Goal: Task Accomplishment & Management: Manage account settings

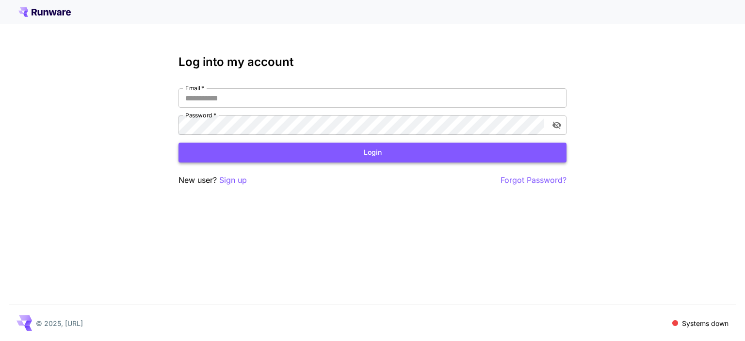
type input "**********"
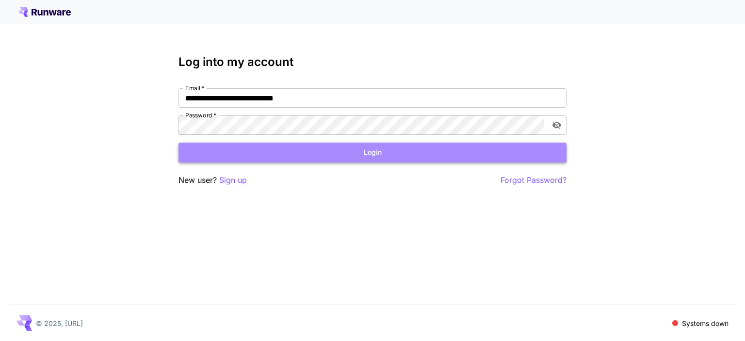
click at [198, 151] on button "Login" at bounding box center [372, 153] width 388 height 20
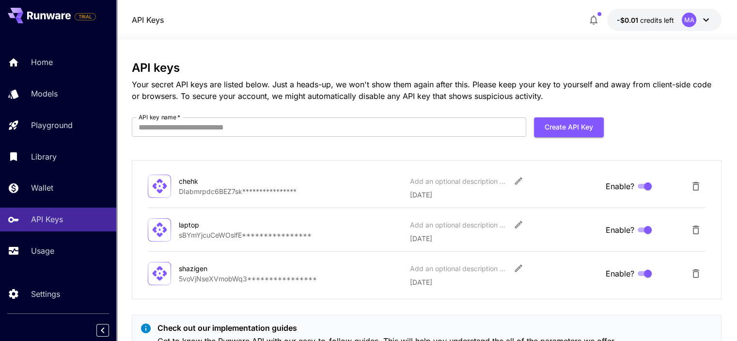
click at [705, 22] on icon at bounding box center [706, 20] width 12 height 12
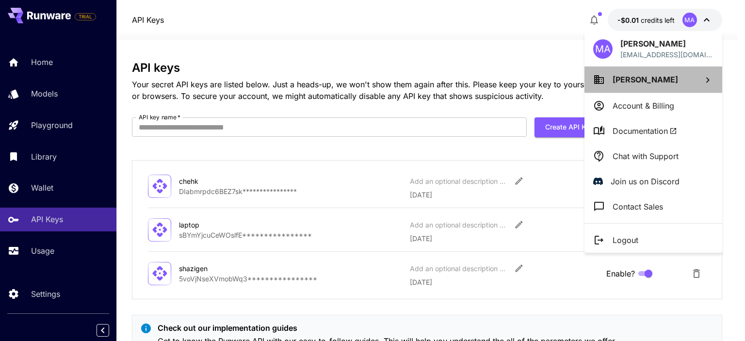
click at [671, 88] on li "[PERSON_NAME]" at bounding box center [653, 79] width 138 height 26
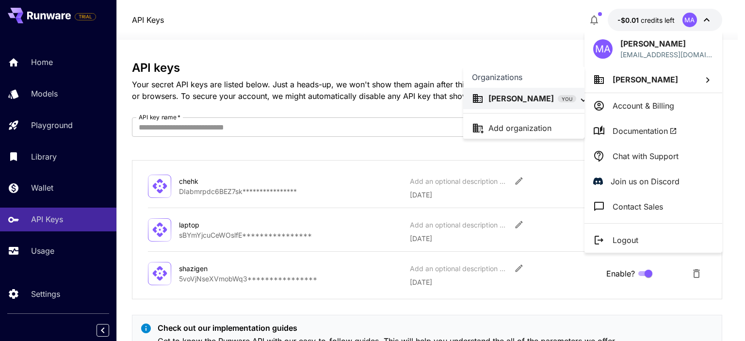
click at [650, 48] on div at bounding box center [372, 170] width 745 height 341
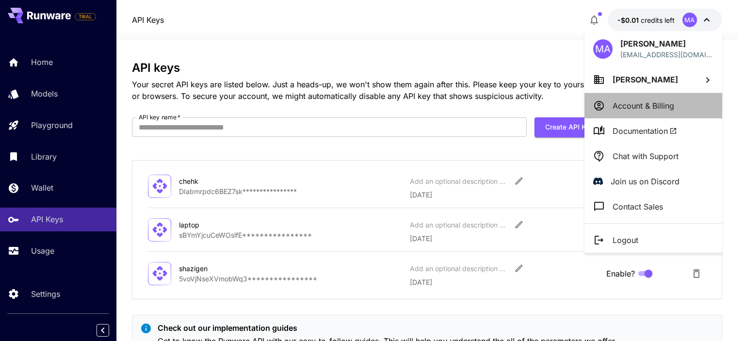
click at [640, 101] on p "Account & Billing" at bounding box center [643, 106] width 62 height 12
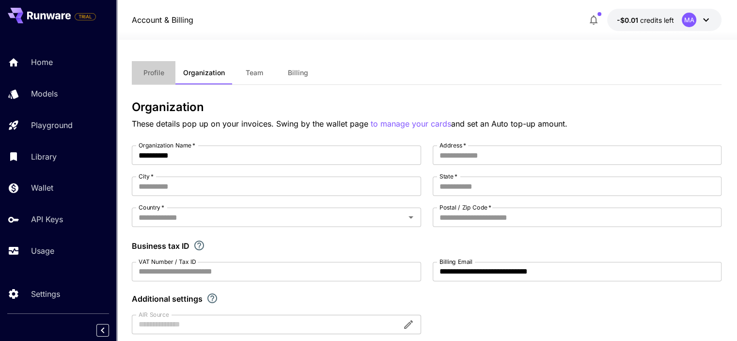
click at [156, 70] on span "Profile" at bounding box center [153, 72] width 21 height 9
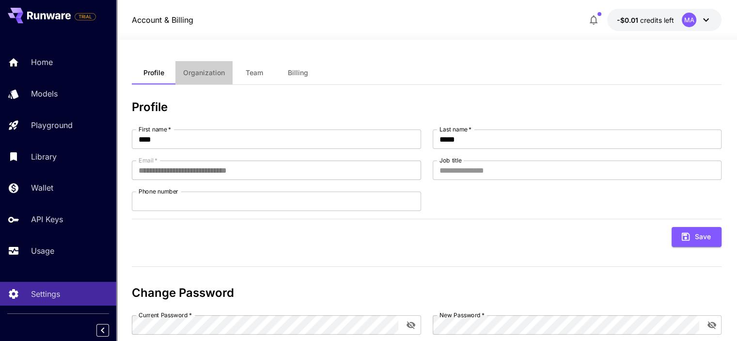
click at [196, 76] on span "Organization" at bounding box center [204, 72] width 42 height 9
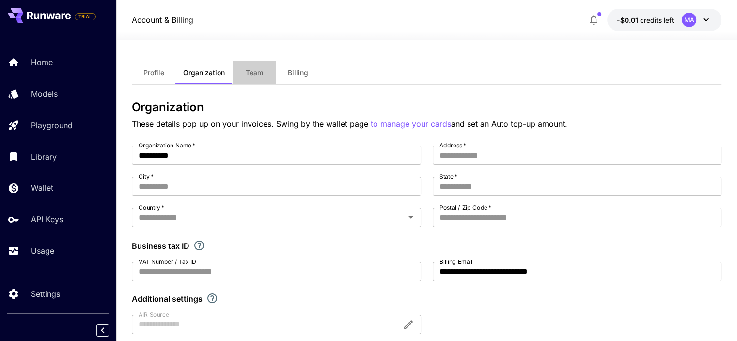
click at [255, 75] on span "Team" at bounding box center [254, 72] width 17 height 9
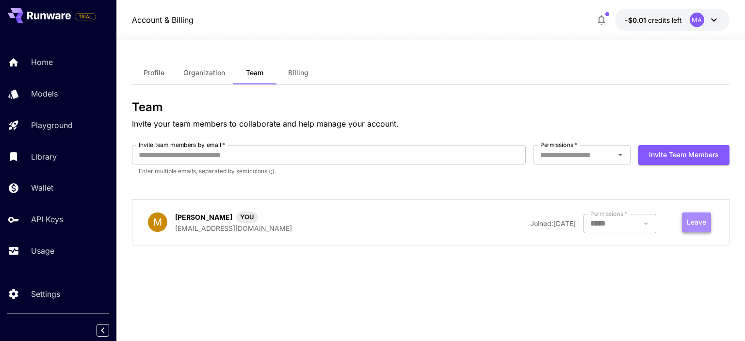
click at [693, 227] on button "Leave" at bounding box center [696, 222] width 29 height 20
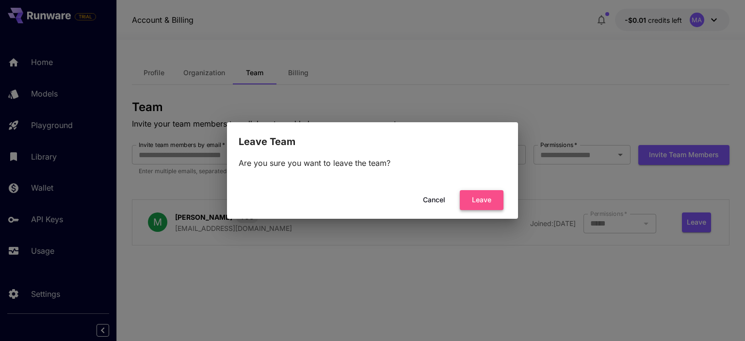
click at [492, 196] on button "Leave" at bounding box center [482, 200] width 44 height 20
click at [432, 201] on button "Cancel" at bounding box center [434, 200] width 44 height 20
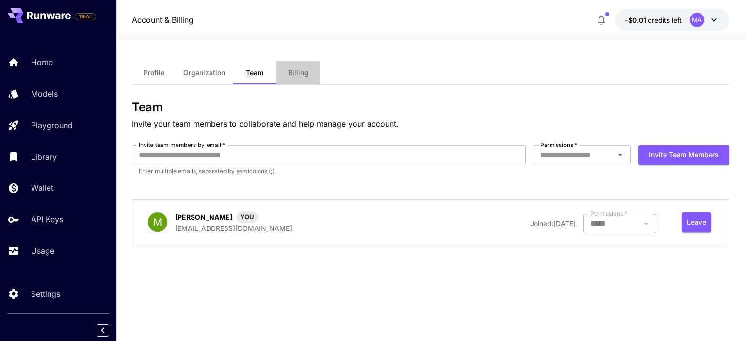
click at [294, 74] on span "Billing" at bounding box center [298, 72] width 20 height 9
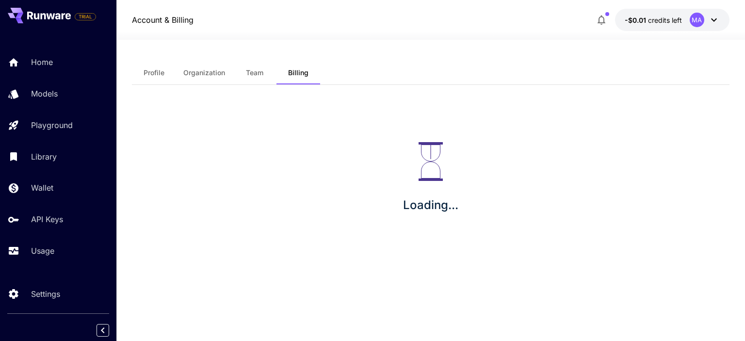
click at [198, 72] on span "Organization" at bounding box center [204, 72] width 42 height 9
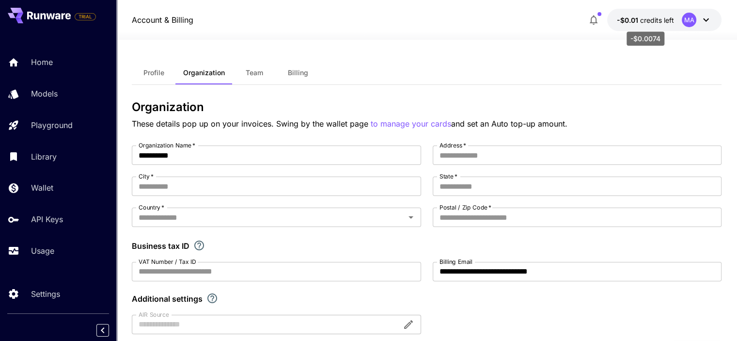
click at [659, 21] on span "credits left" at bounding box center [657, 20] width 34 height 8
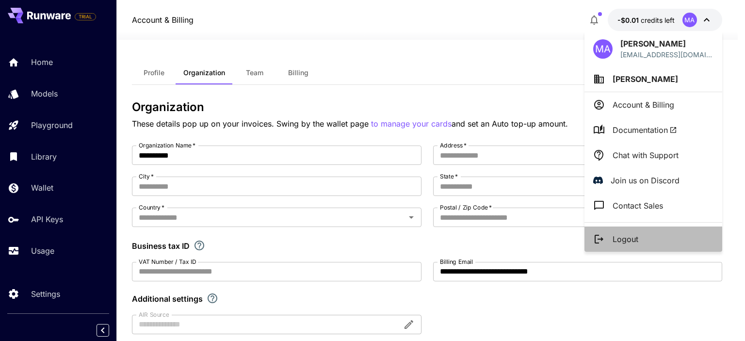
click at [645, 238] on li "Logout" at bounding box center [653, 238] width 138 height 25
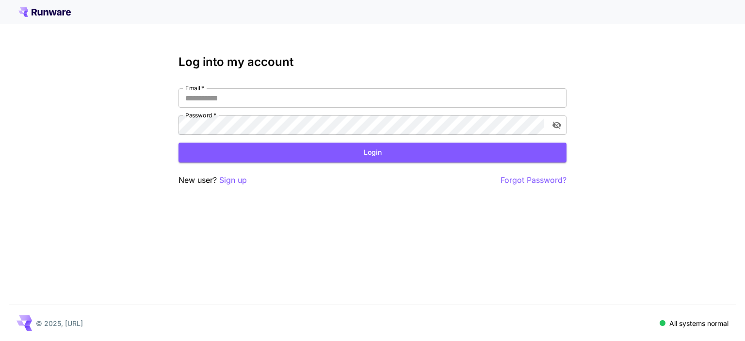
type input "**********"
click at [327, 157] on button "Login" at bounding box center [372, 153] width 388 height 20
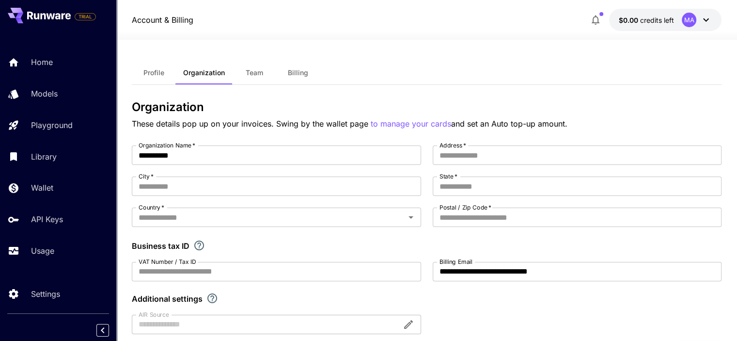
click at [709, 23] on icon at bounding box center [706, 20] width 12 height 12
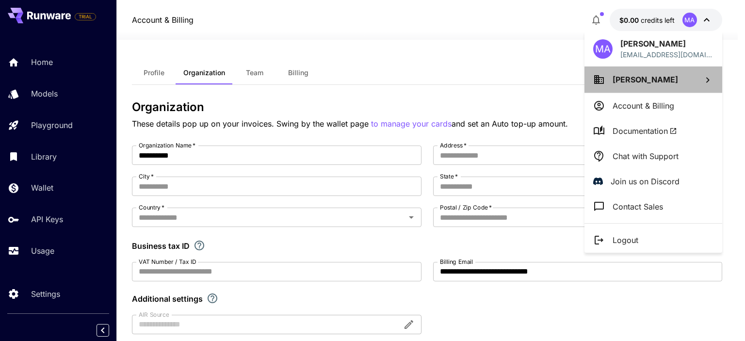
click at [673, 85] on li "[PERSON_NAME]" at bounding box center [653, 79] width 138 height 26
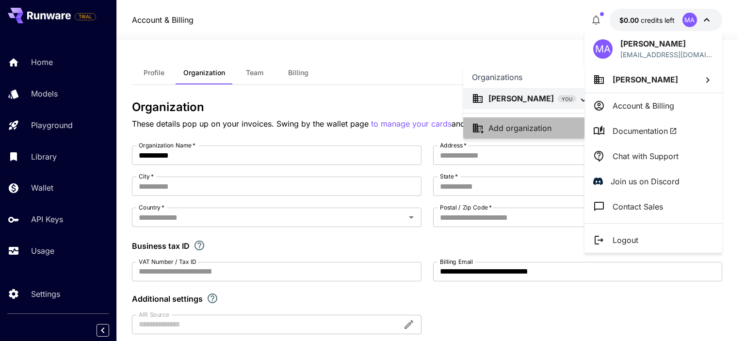
click at [544, 123] on p "Add organization" at bounding box center [519, 128] width 63 height 12
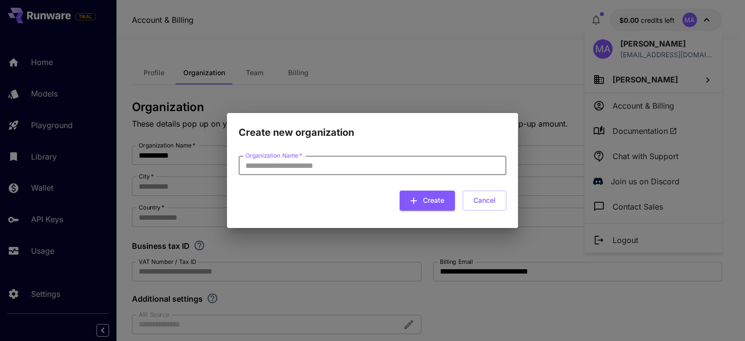
click at [345, 170] on input "Organization Name   *" at bounding box center [372, 165] width 268 height 19
type input "******"
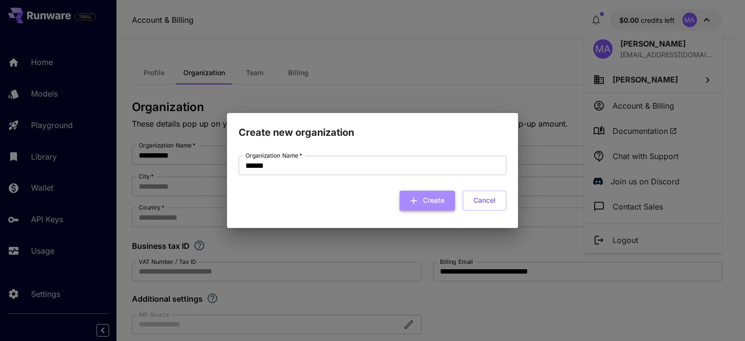
click at [422, 209] on button "Create" at bounding box center [426, 200] width 55 height 20
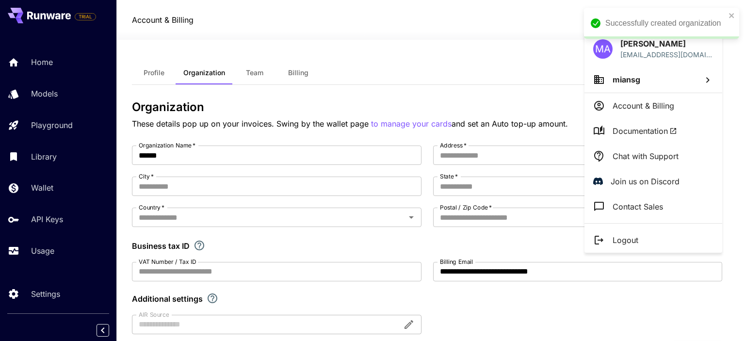
click at [255, 70] on div at bounding box center [372, 170] width 745 height 341
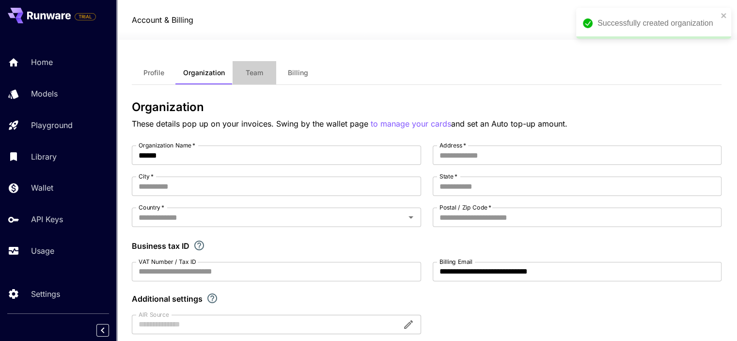
click at [255, 73] on span "Team" at bounding box center [254, 72] width 17 height 9
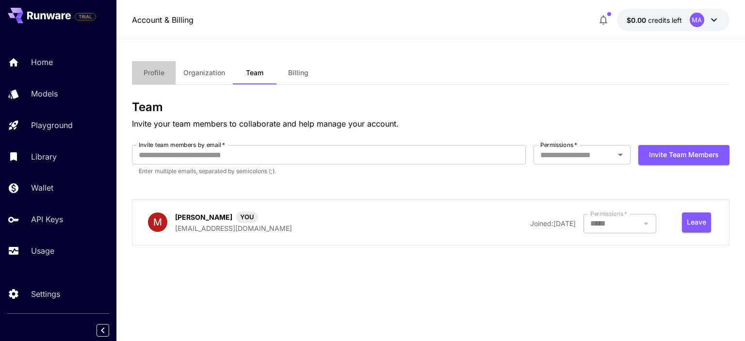
click at [151, 69] on span "Profile" at bounding box center [153, 72] width 21 height 9
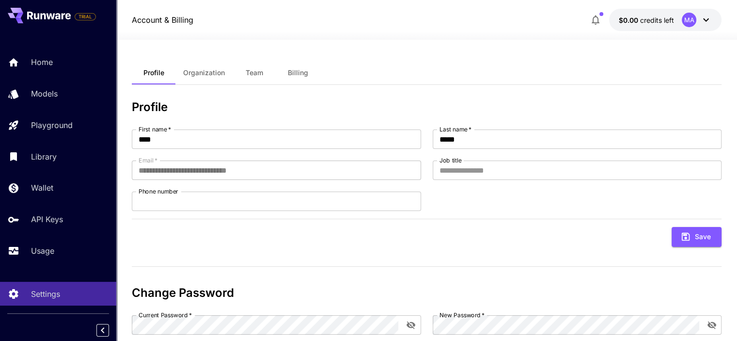
click at [704, 23] on icon at bounding box center [706, 20] width 12 height 12
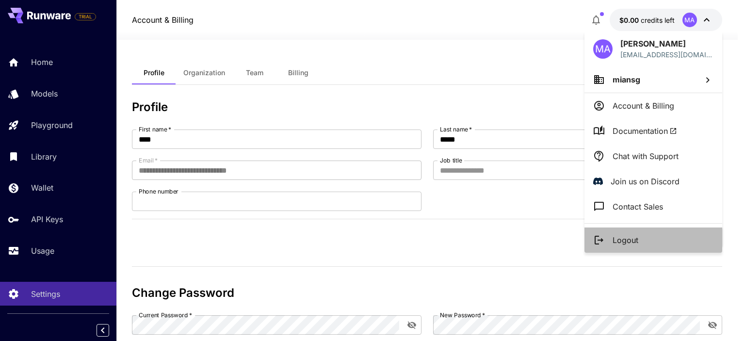
click at [654, 234] on li "Logout" at bounding box center [653, 239] width 138 height 25
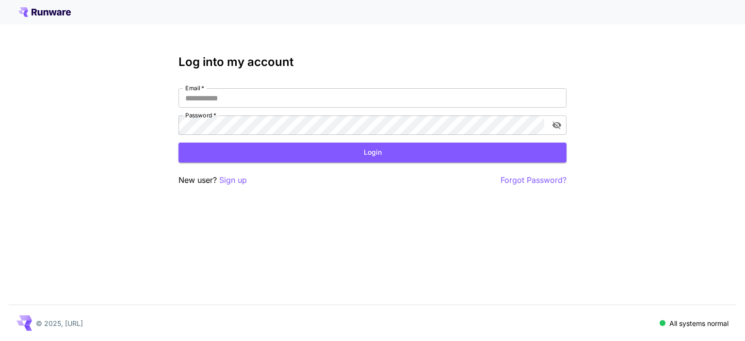
type input "**********"
